Goal: Check status

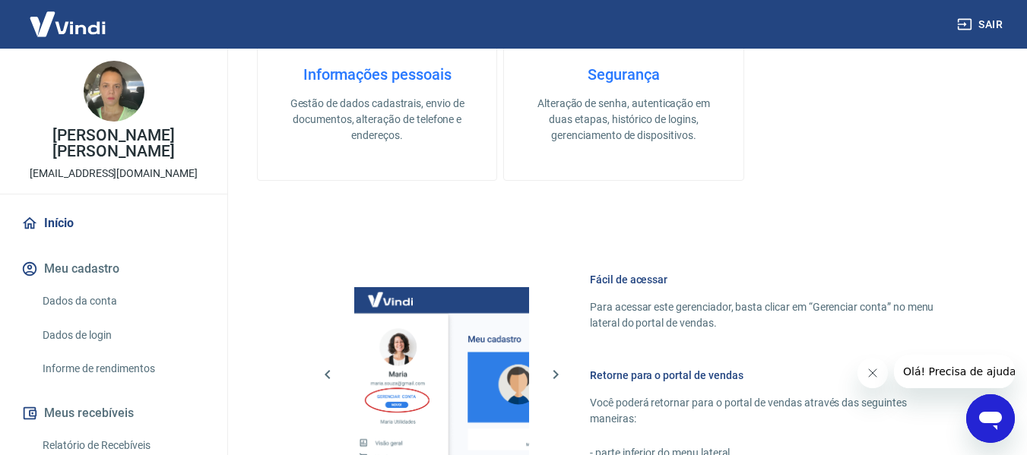
scroll to position [792, 0]
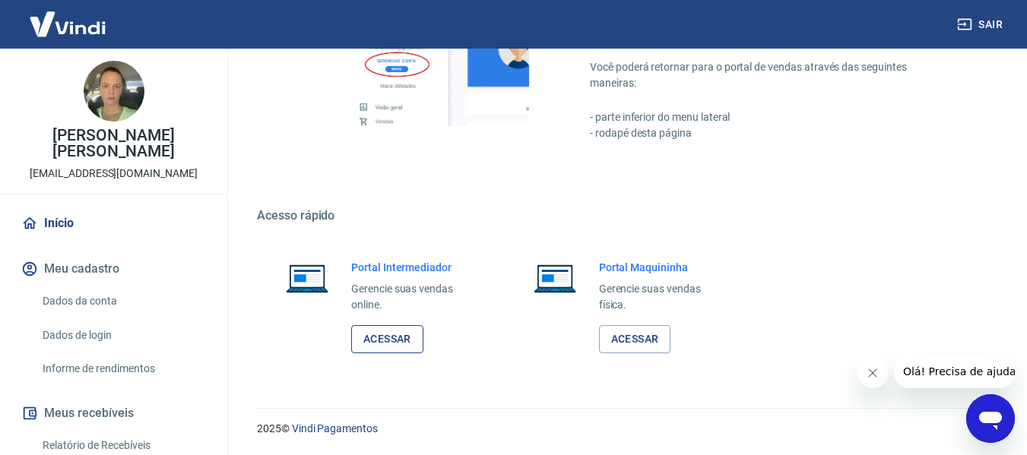
click at [383, 344] on link "Acessar" at bounding box center [387, 339] width 72 height 28
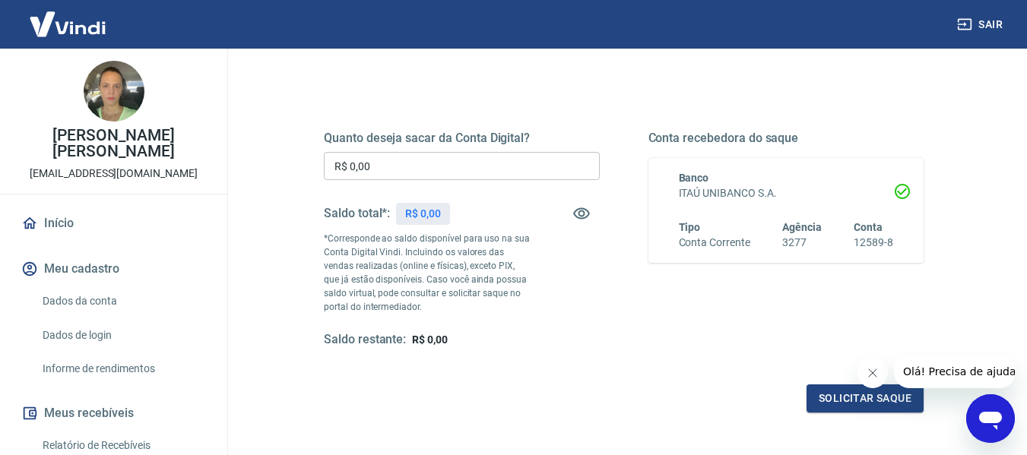
scroll to position [82, 0]
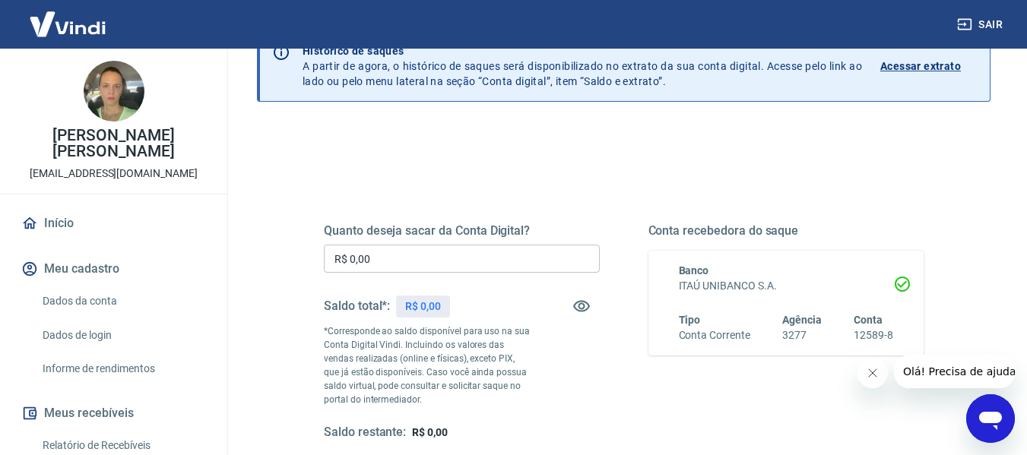
click at [902, 64] on p "Acessar extrato" at bounding box center [920, 66] width 81 height 15
